Goal: Information Seeking & Learning: Find contact information

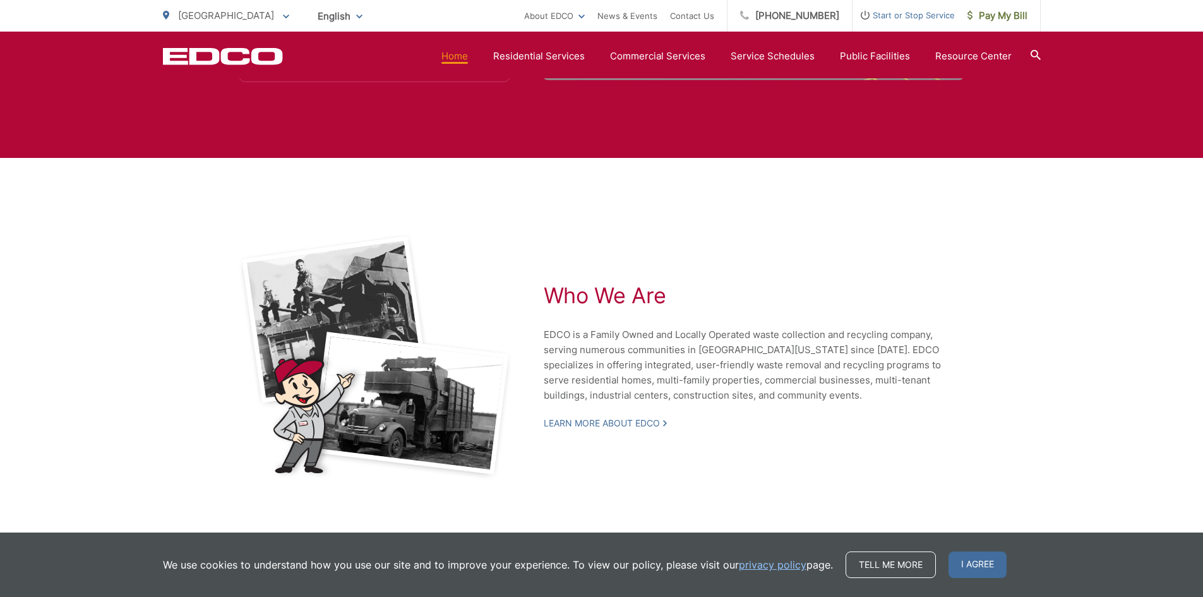
scroll to position [2679, 0]
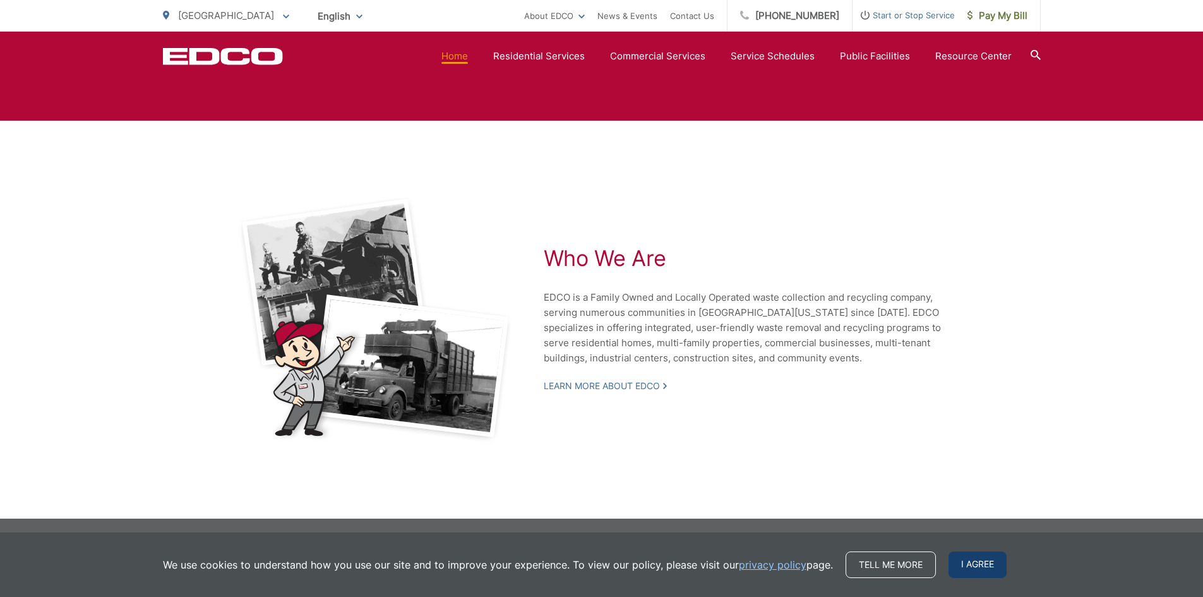
click at [962, 568] on span "I agree" at bounding box center [978, 565] width 58 height 27
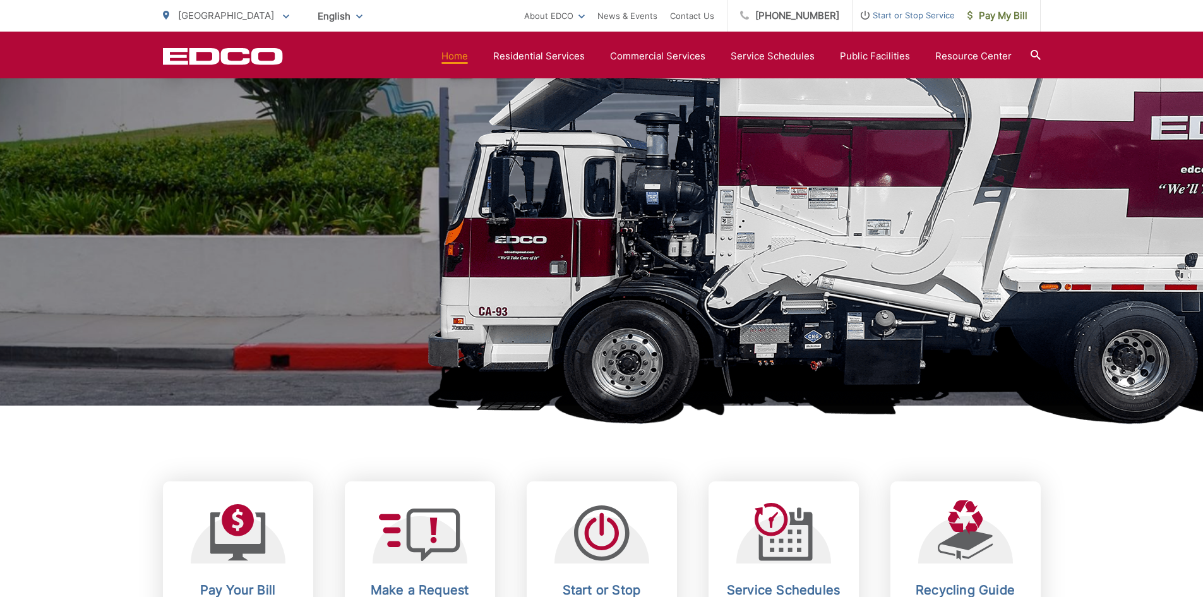
scroll to position [0, 0]
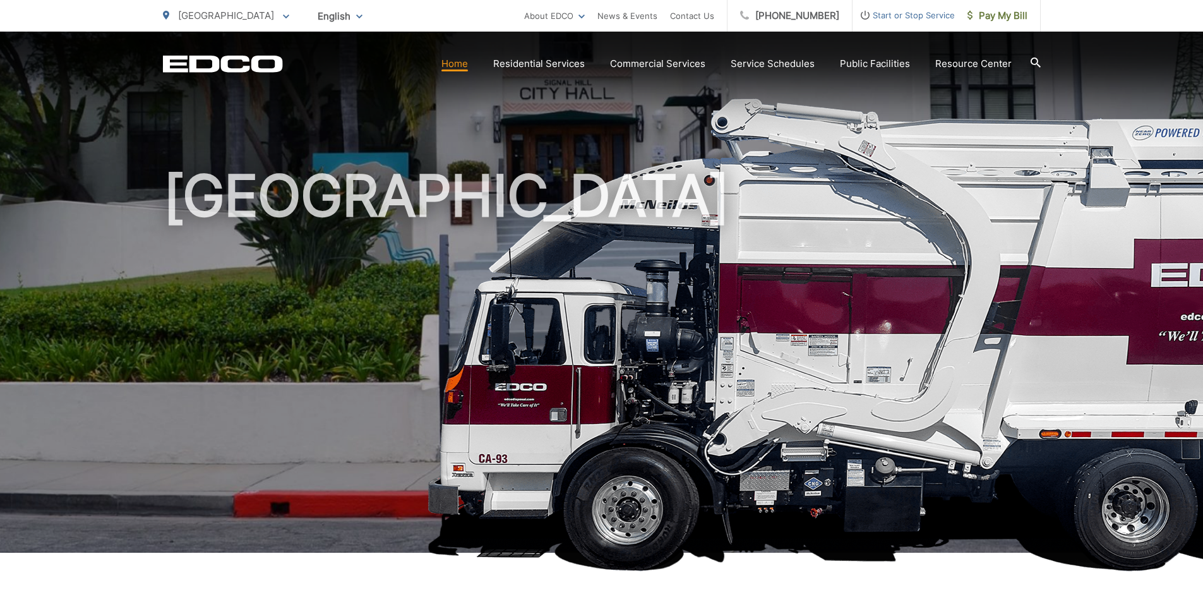
click at [702, 23] on li "Contact Us" at bounding box center [692, 16] width 44 height 32
click at [705, 15] on link "Contact Us" at bounding box center [692, 15] width 44 height 15
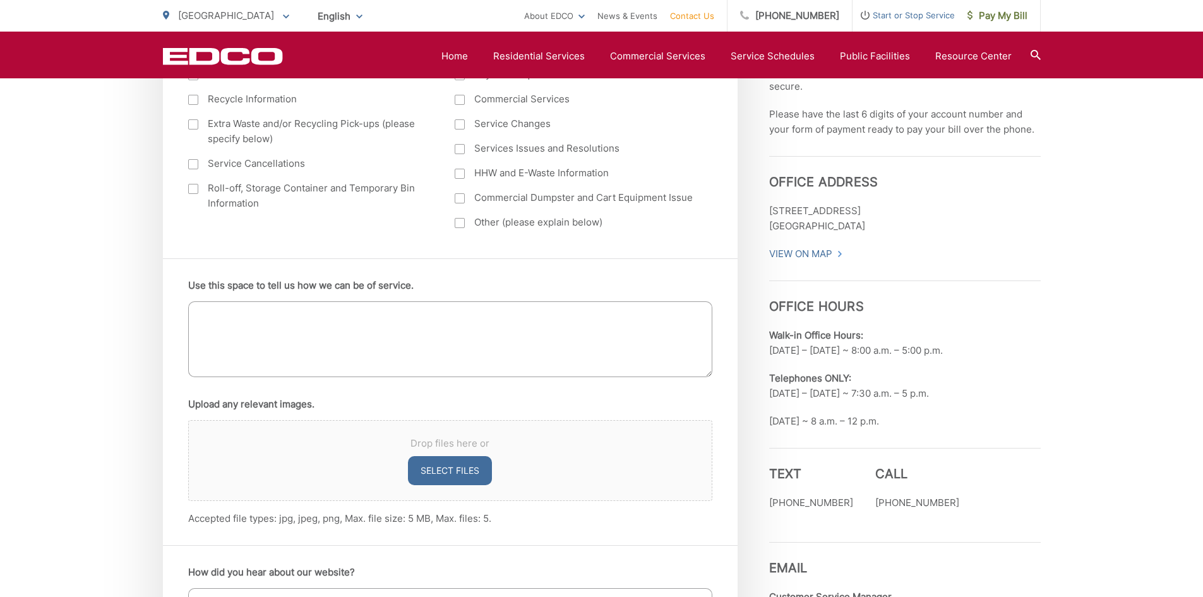
scroll to position [695, 0]
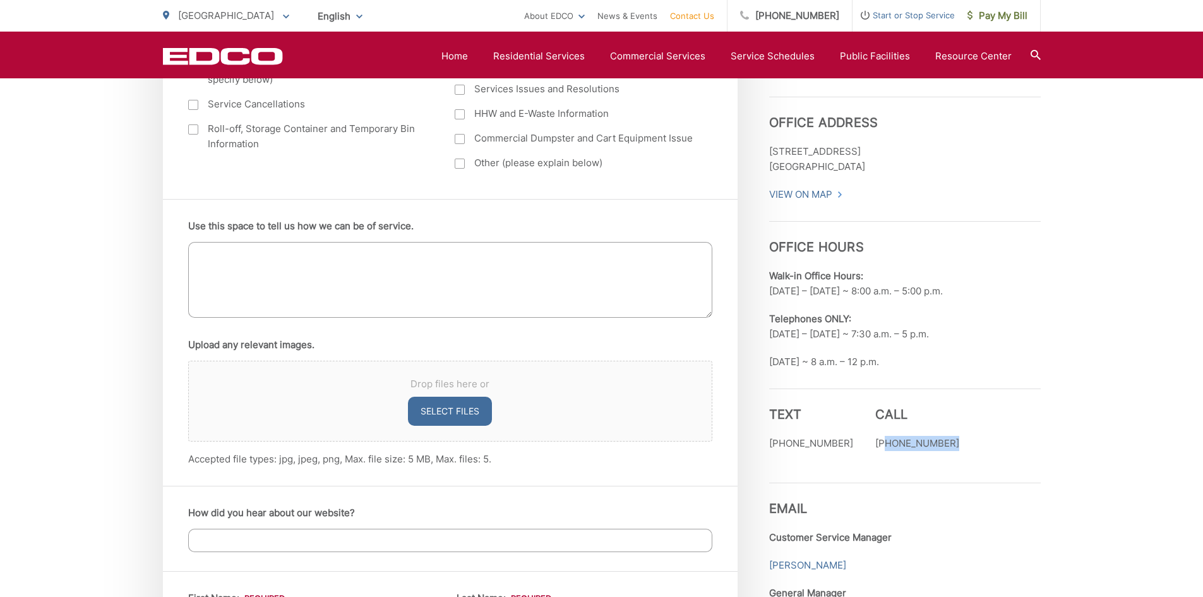
drag, startPoint x: 936, startPoint y: 434, endPoint x: 872, endPoint y: 438, distance: 64.0
click at [872, 438] on div "Text [PHONE_NUMBER] Call [PHONE_NUMBER]" at bounding box center [905, 426] width 272 height 75
drag, startPoint x: 863, startPoint y: 442, endPoint x: 967, endPoint y: 456, distance: 105.2
click at [967, 456] on div "Text [PHONE_NUMBER] Call [PHONE_NUMBER]" at bounding box center [905, 426] width 272 height 75
copy p "[PHONE_NUMBER]"
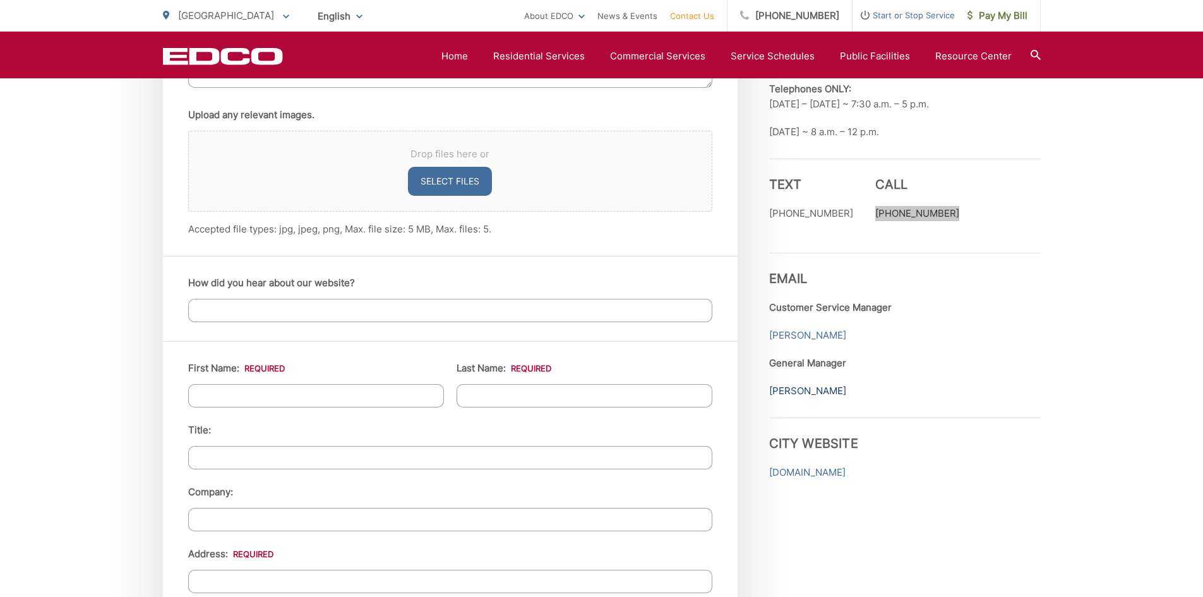
scroll to position [948, 0]
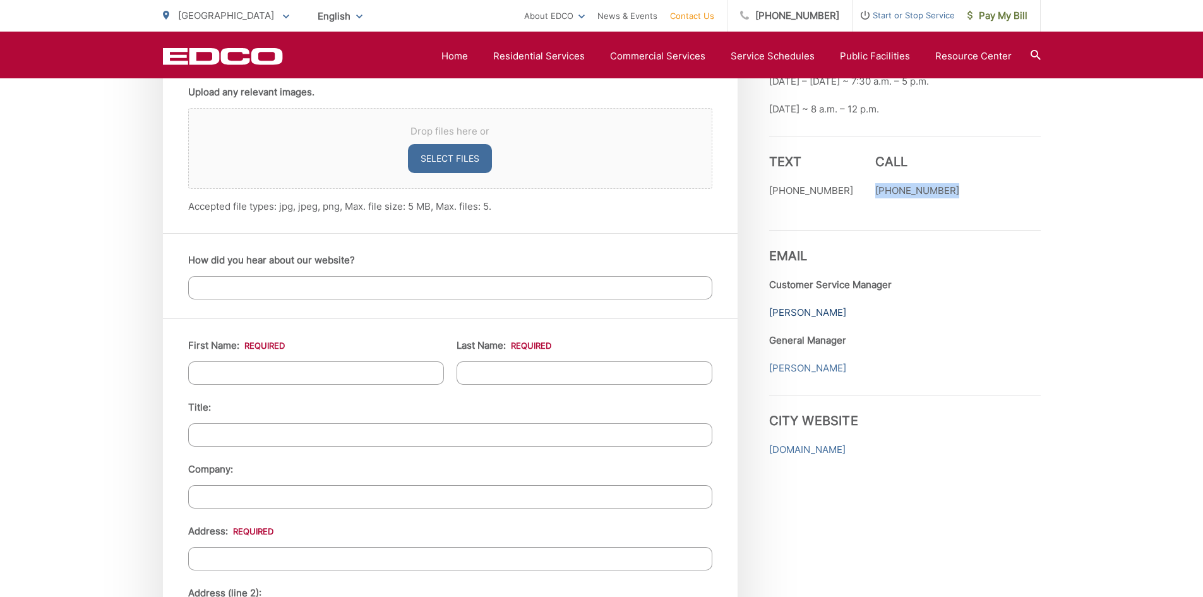
click at [824, 306] on link "[PERSON_NAME]" at bounding box center [807, 312] width 77 height 15
click at [995, 349] on div "Employment Download Our Employment Application Pay-by-Phone [PHONE_NUMBER] EDCO…" at bounding box center [905, 379] width 272 height 1593
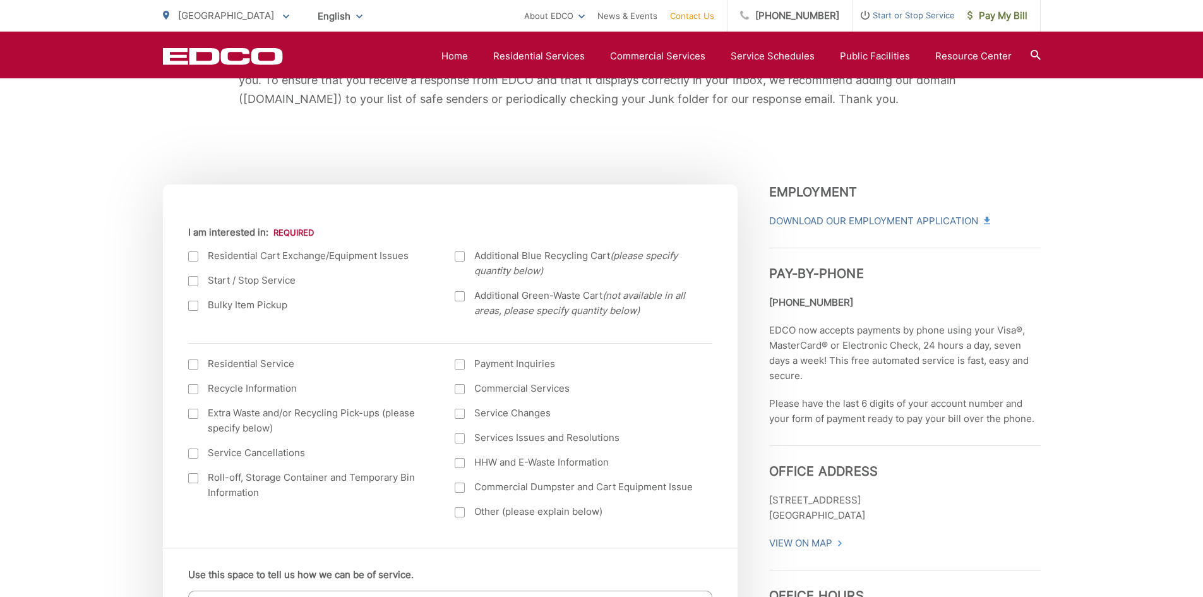
scroll to position [190, 0]
